Goal: Task Accomplishment & Management: Use online tool/utility

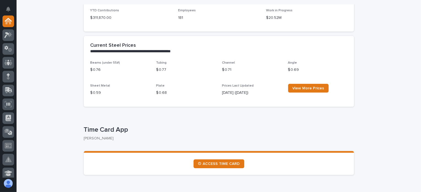
scroll to position [276, 0]
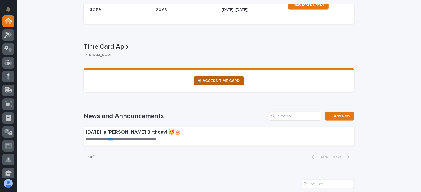
click at [224, 78] on link "⏲ ACCESS TIME CARD" at bounding box center [219, 80] width 51 height 9
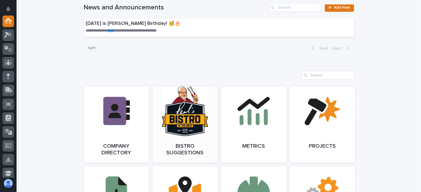
scroll to position [414, 0]
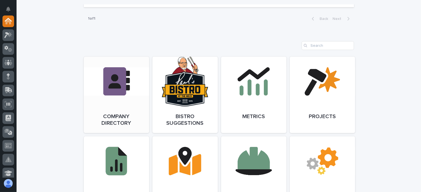
click at [121, 89] on link "Open Link" at bounding box center [116, 95] width 65 height 76
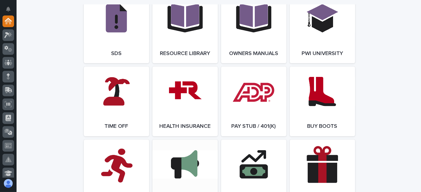
scroll to position [966, 0]
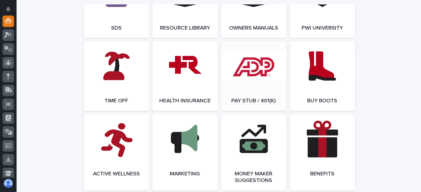
click at [265, 99] on link "Open Link" at bounding box center [253, 76] width 65 height 70
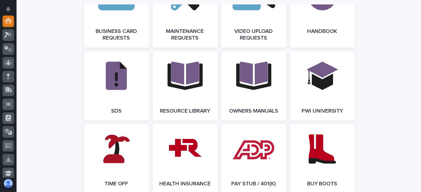
scroll to position [828, 0]
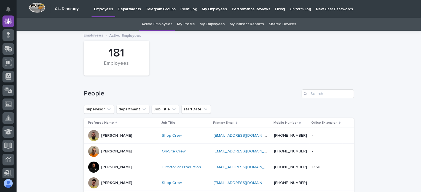
click at [93, 42] on div "181 Employees" at bounding box center [117, 58] width 66 height 35
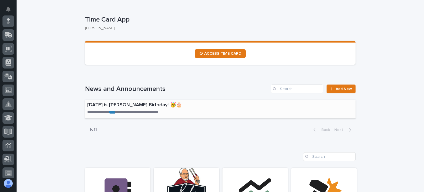
scroll to position [304, 0]
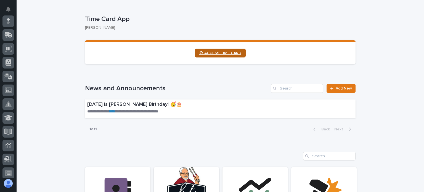
click at [216, 49] on link "⏲ ACCESS TIME CARD" at bounding box center [220, 53] width 51 height 9
